Goal: Task Accomplishment & Management: Use online tool/utility

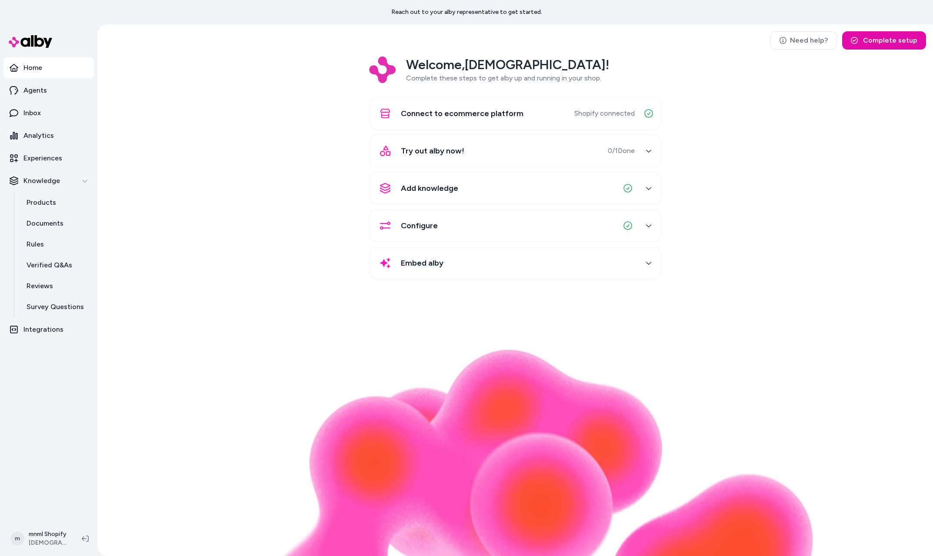
click at [633, 152] on span "0 / 1 Done" at bounding box center [621, 151] width 27 height 10
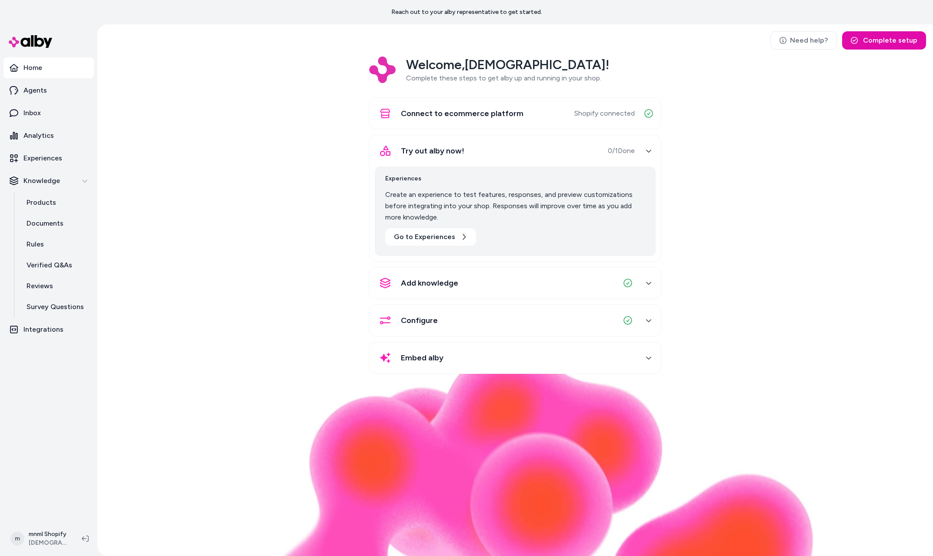
click at [603, 113] on span "Shopify connected" at bounding box center [604, 113] width 60 height 10
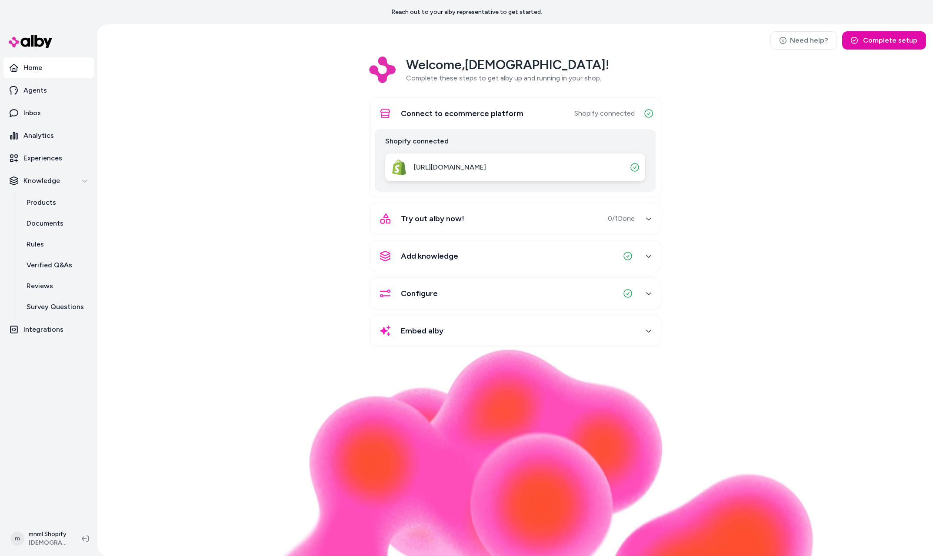
click at [603, 113] on span "Shopify connected" at bounding box center [604, 113] width 60 height 10
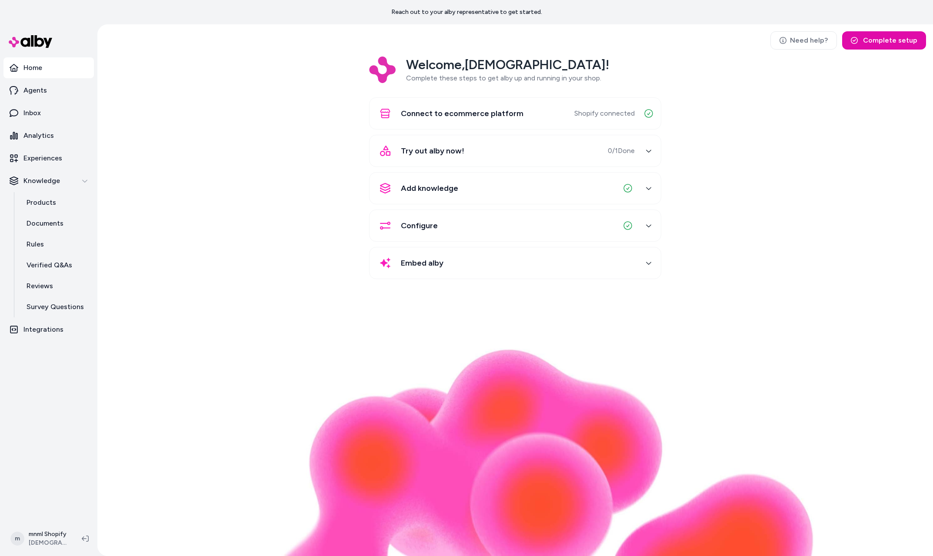
click at [515, 263] on div "Embed alby" at bounding box center [505, 263] width 260 height 21
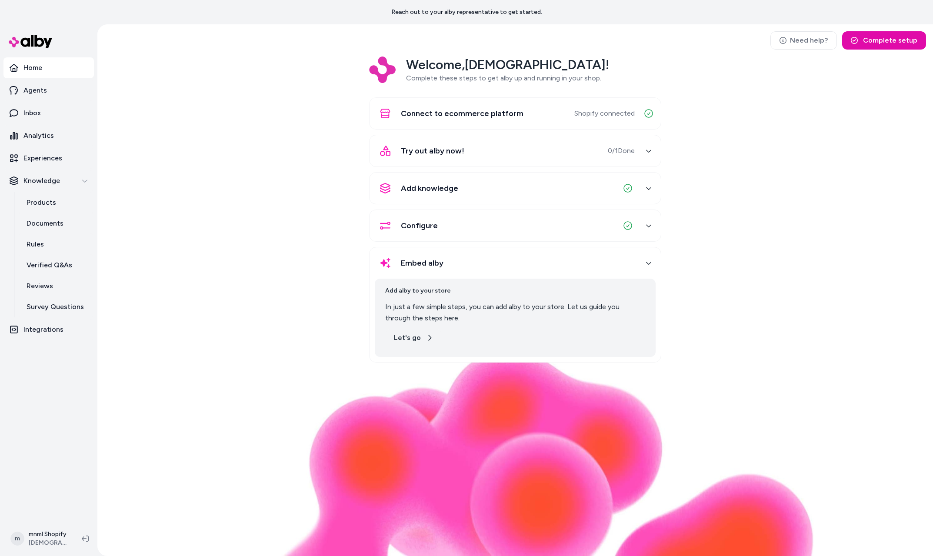
click at [426, 340] on icon "button" at bounding box center [429, 337] width 7 height 7
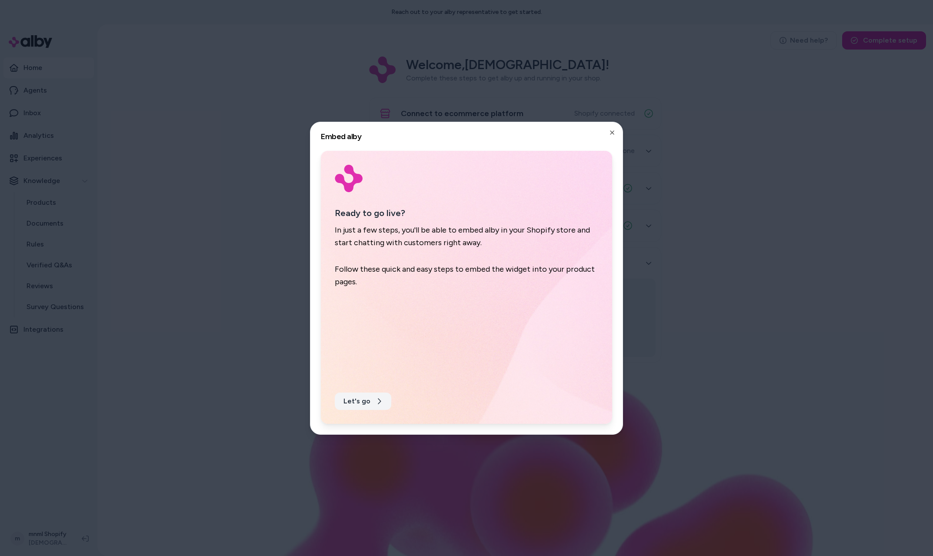
click at [361, 399] on button "Let's go" at bounding box center [363, 400] width 57 height 17
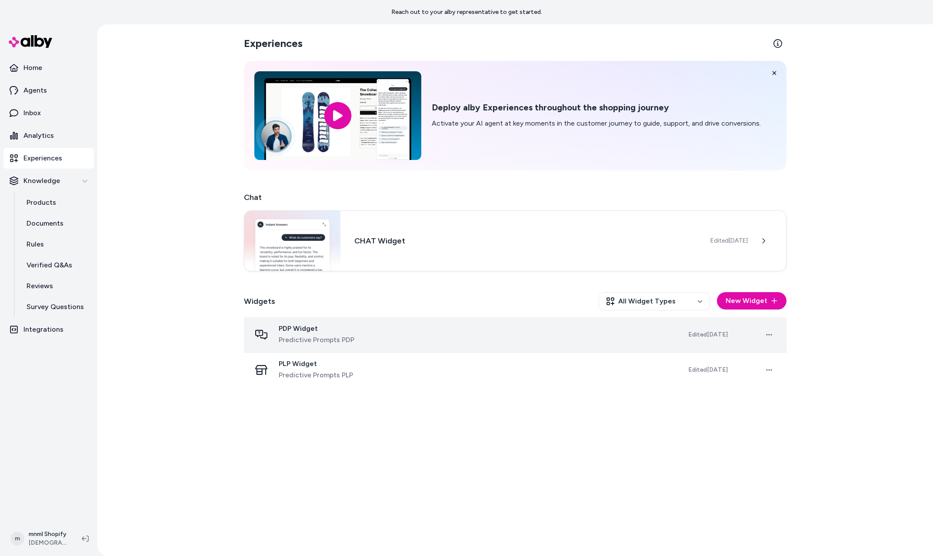
click at [311, 339] on span "Predictive Prompts PDP" at bounding box center [317, 340] width 76 height 10
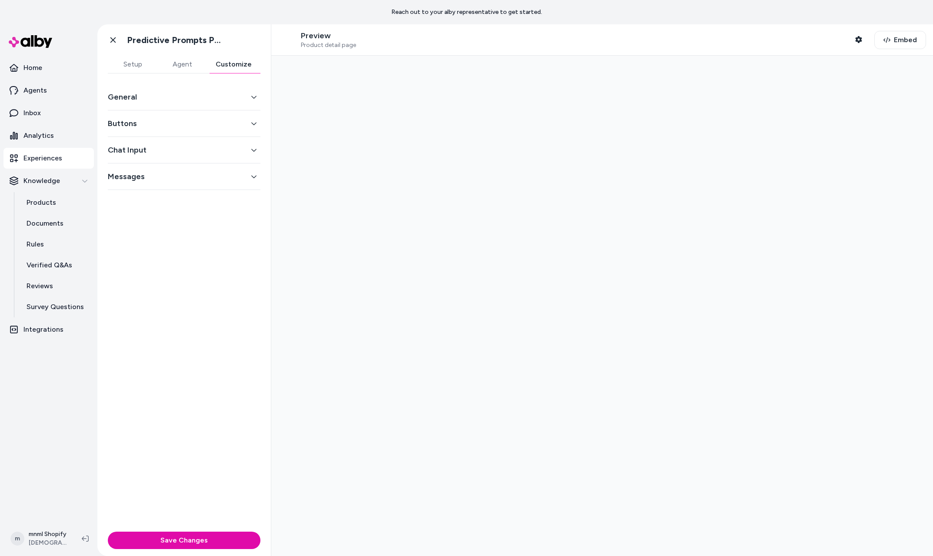
click at [227, 65] on button "Customize" at bounding box center [233, 64] width 53 height 17
click at [179, 123] on button "Buttons" at bounding box center [184, 123] width 153 height 12
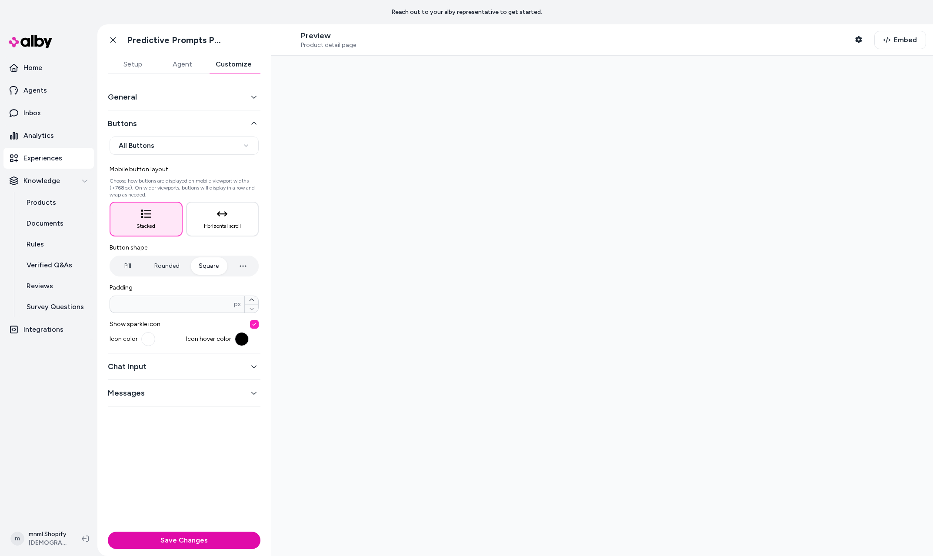
click at [179, 123] on button "Buttons" at bounding box center [184, 123] width 153 height 12
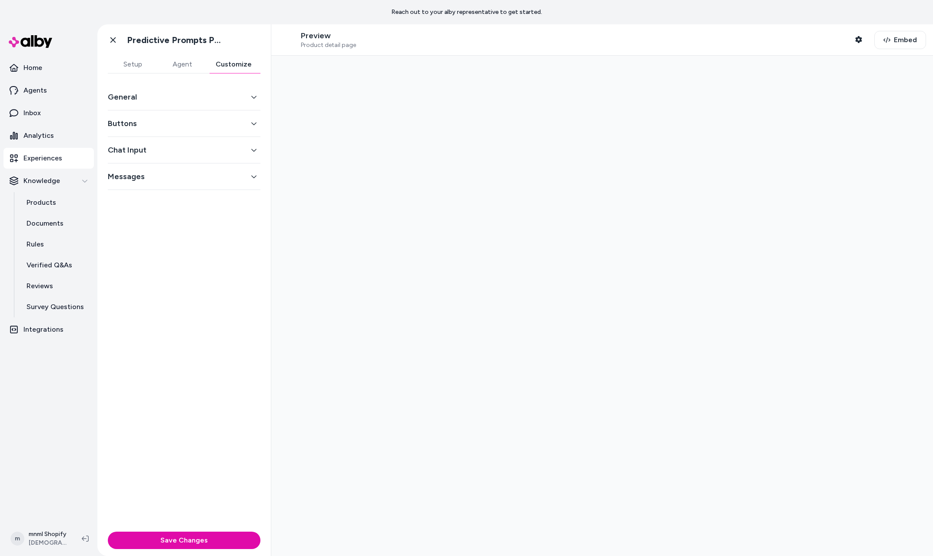
click at [129, 100] on button "General" at bounding box center [184, 97] width 153 height 12
